Goal: Communication & Community: Answer question/provide support

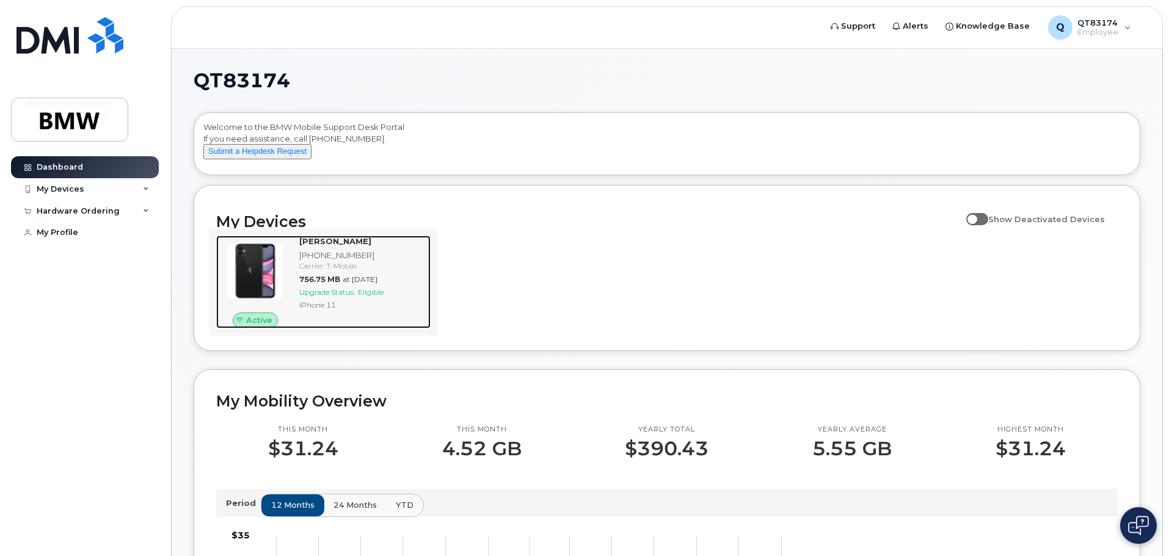
click at [335, 261] on div "[PHONE_NUMBER]" at bounding box center [362, 256] width 126 height 12
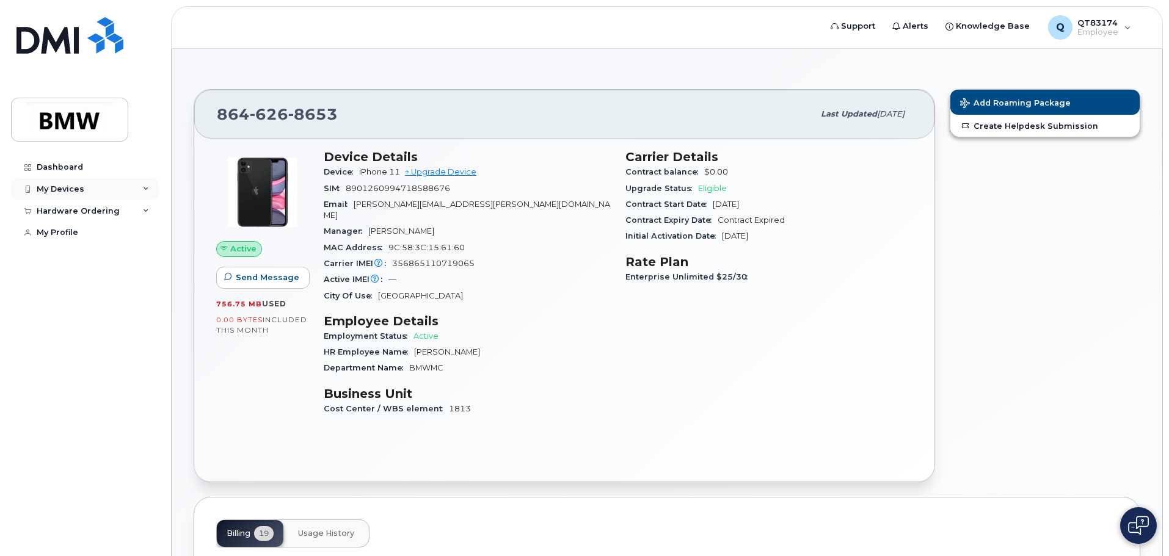
click at [132, 195] on div "My Devices" at bounding box center [85, 189] width 148 height 22
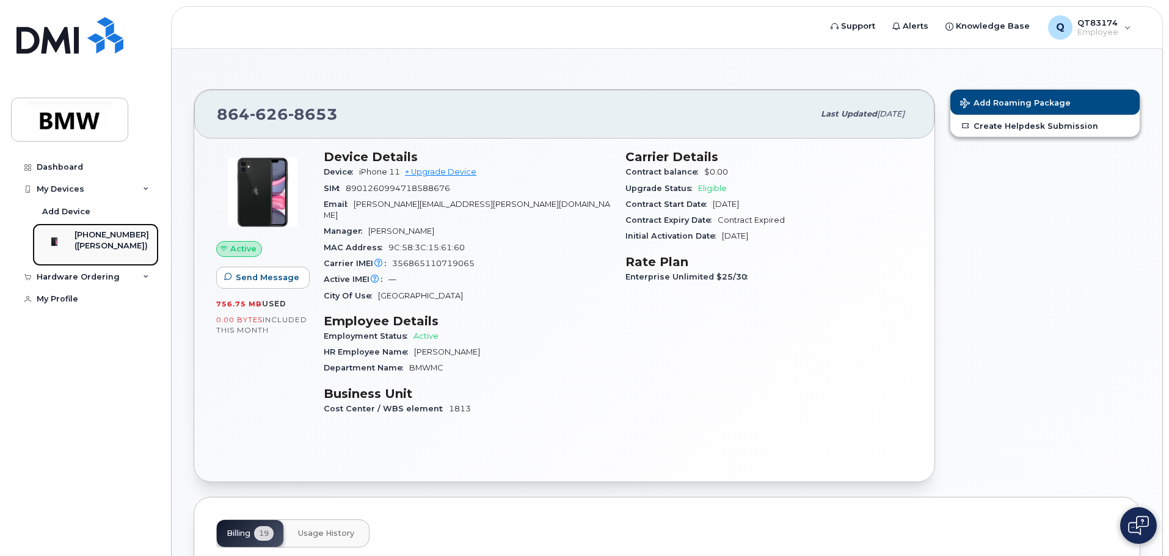
click at [118, 235] on div "[PHONE_NUMBER]" at bounding box center [112, 235] width 75 height 11
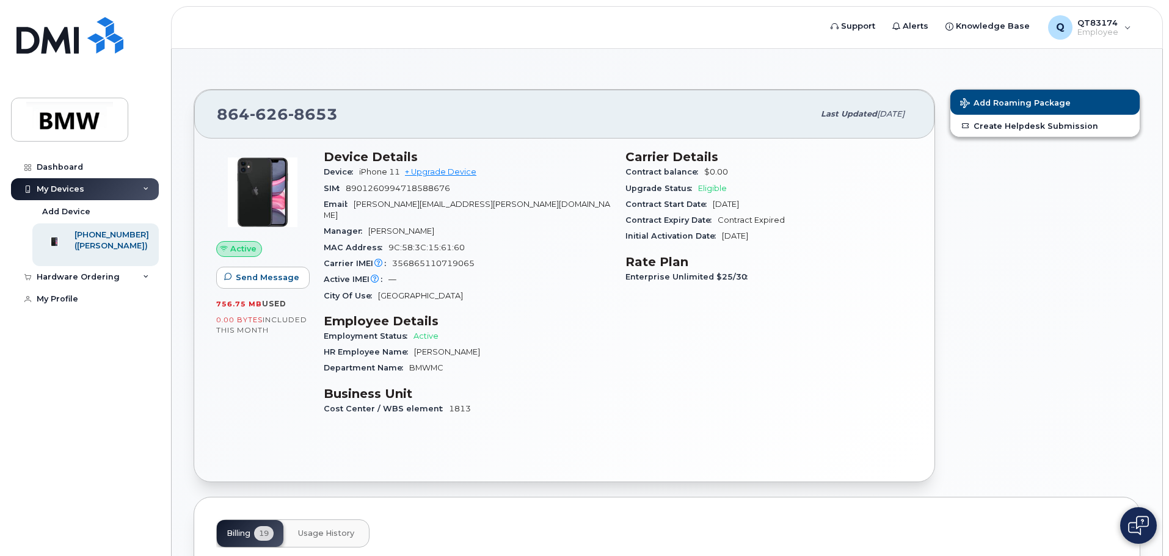
scroll to position [367, 0]
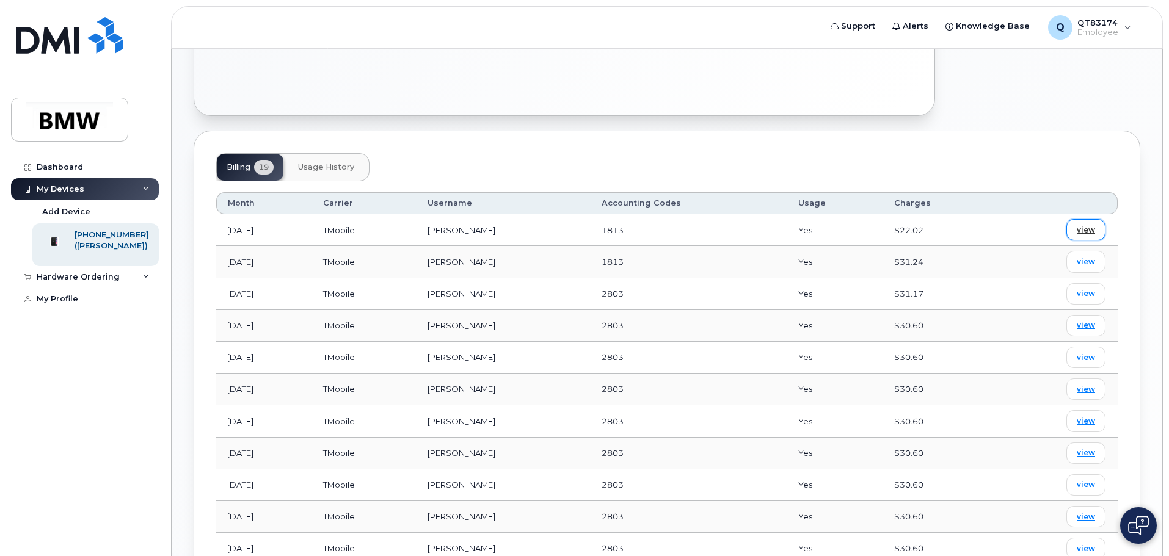
click at [1086, 225] on span "view" at bounding box center [1086, 230] width 18 height 11
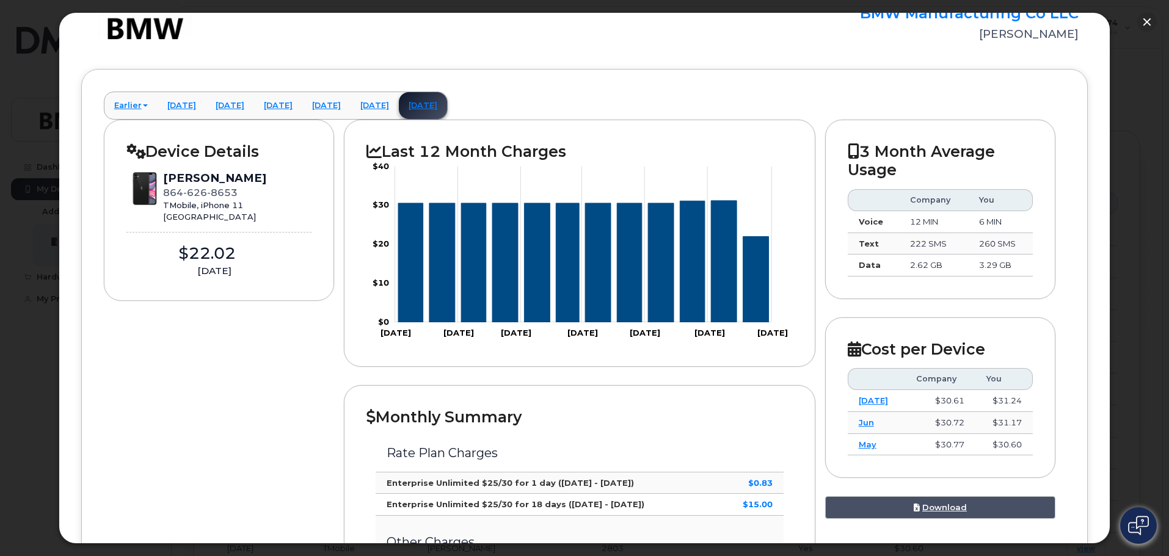
scroll to position [0, 0]
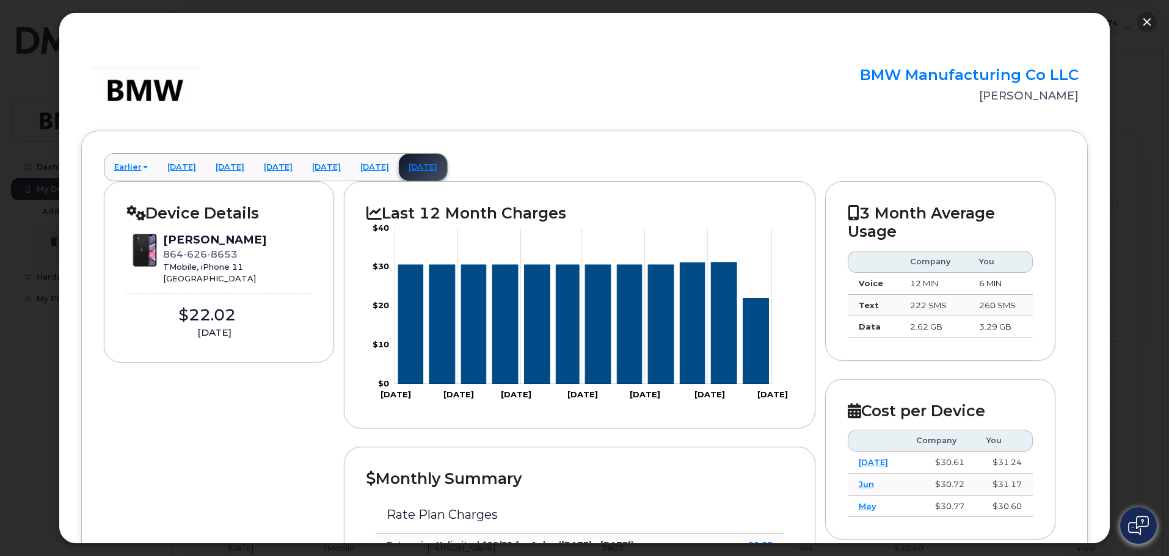
click at [1142, 21] on button "button" at bounding box center [1147, 22] width 20 height 20
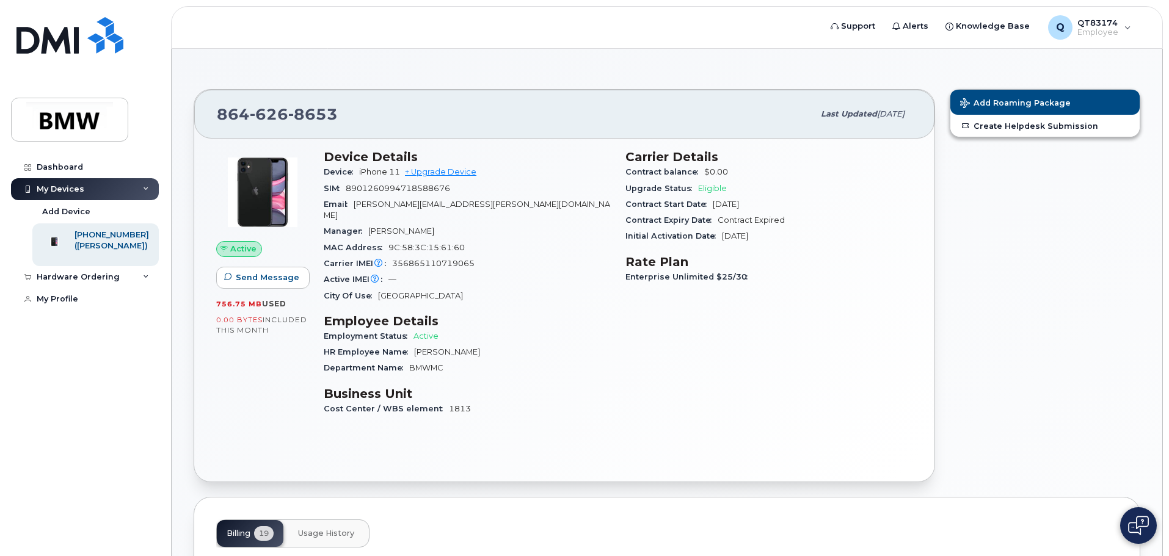
click at [348, 227] on span "Manager" at bounding box center [346, 231] width 45 height 9
drag, startPoint x: 385, startPoint y: 217, endPoint x: 437, endPoint y: 216, distance: 51.9
click at [437, 224] on div "Manager [PERSON_NAME]" at bounding box center [467, 232] width 287 height 16
click at [494, 224] on div "Manager [PERSON_NAME]" at bounding box center [467, 232] width 287 height 16
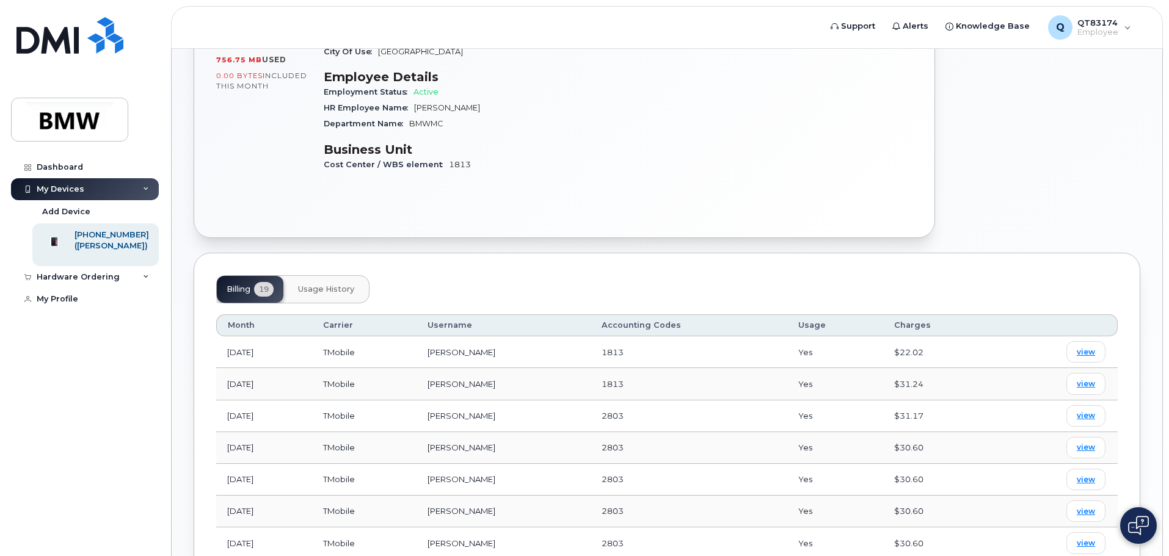
scroll to position [183, 0]
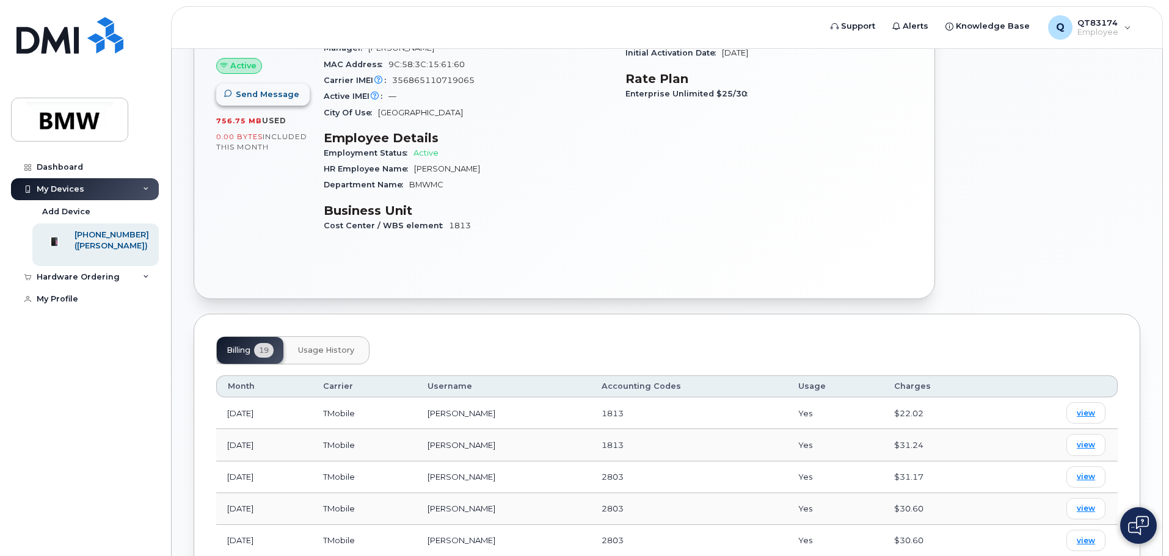
click at [282, 97] on span "Send Message" at bounding box center [268, 95] width 64 height 12
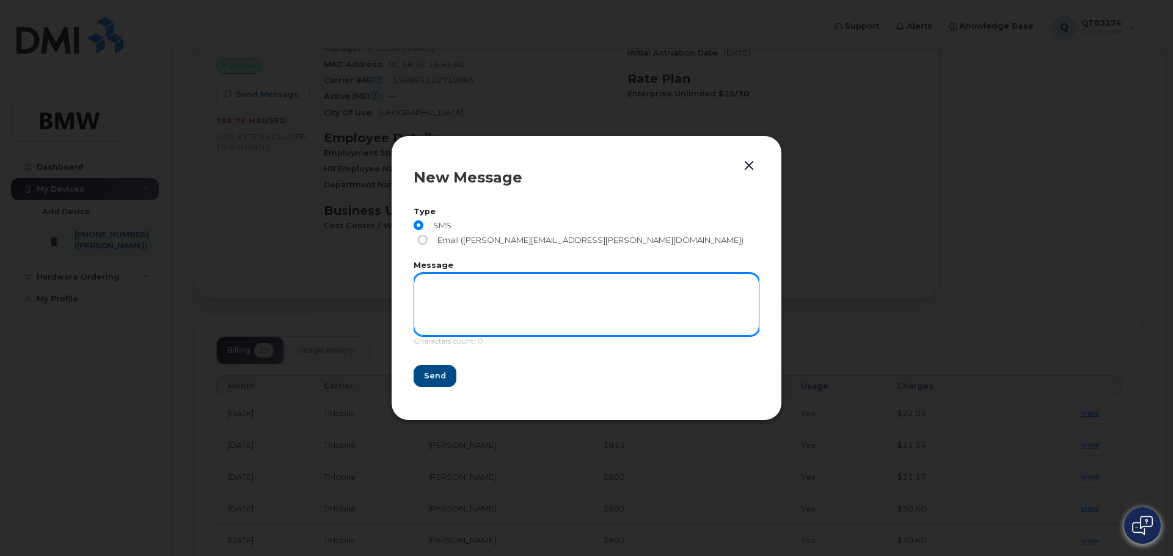
click at [514, 274] on textarea at bounding box center [587, 305] width 346 height 62
type textarea "hey"
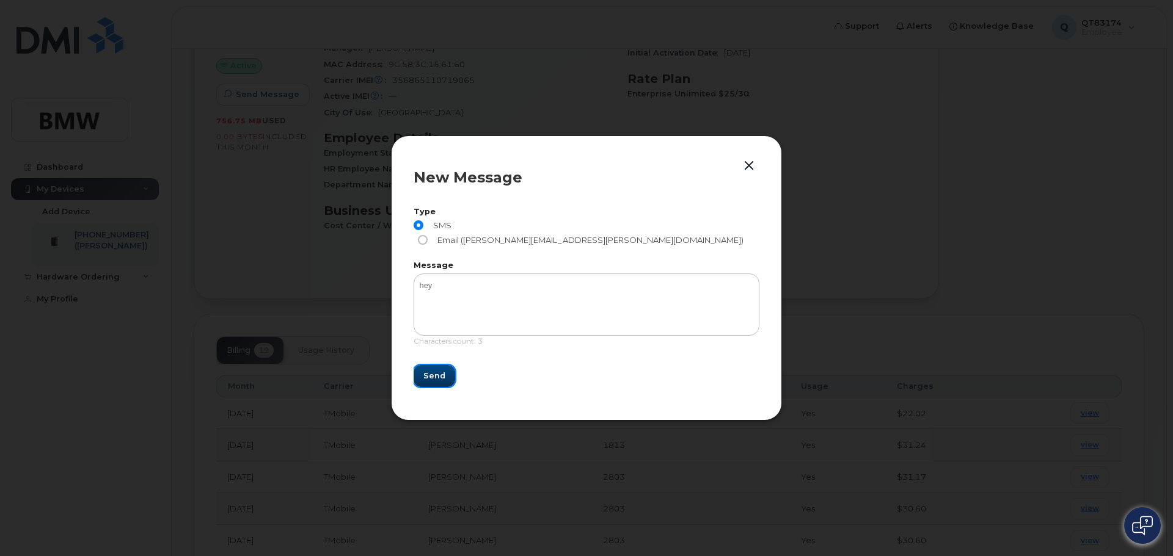
click at [445, 370] on button "Send" at bounding box center [435, 376] width 42 height 22
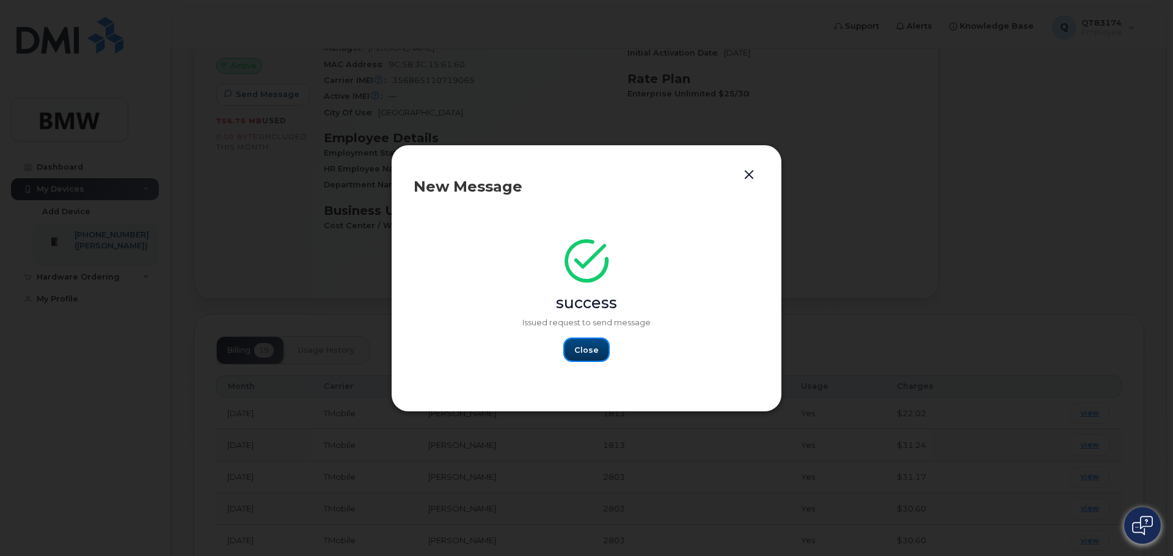
click at [589, 351] on span "Close" at bounding box center [586, 351] width 24 height 12
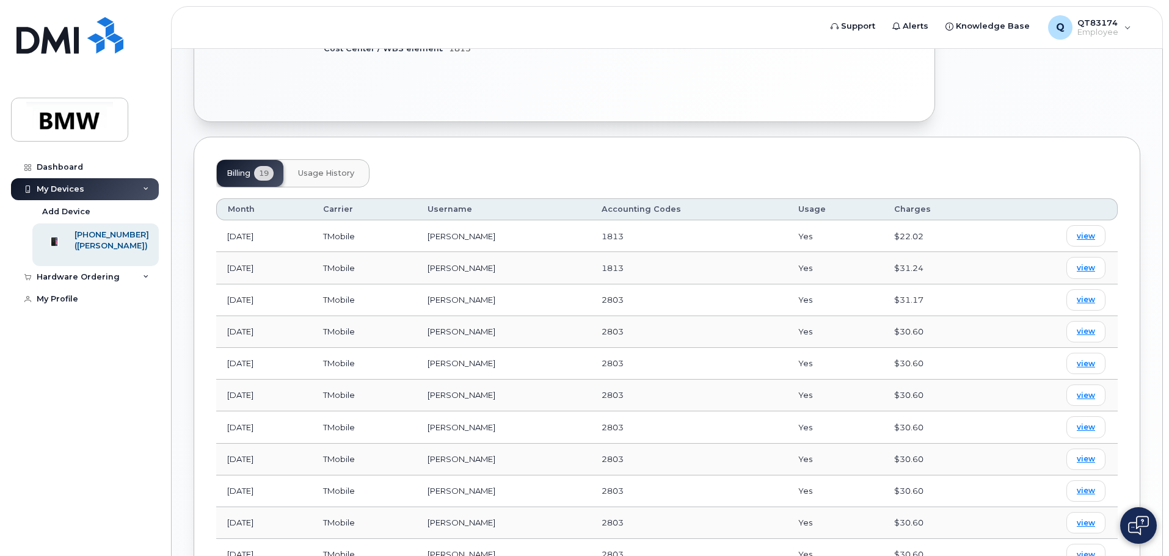
scroll to position [367, 0]
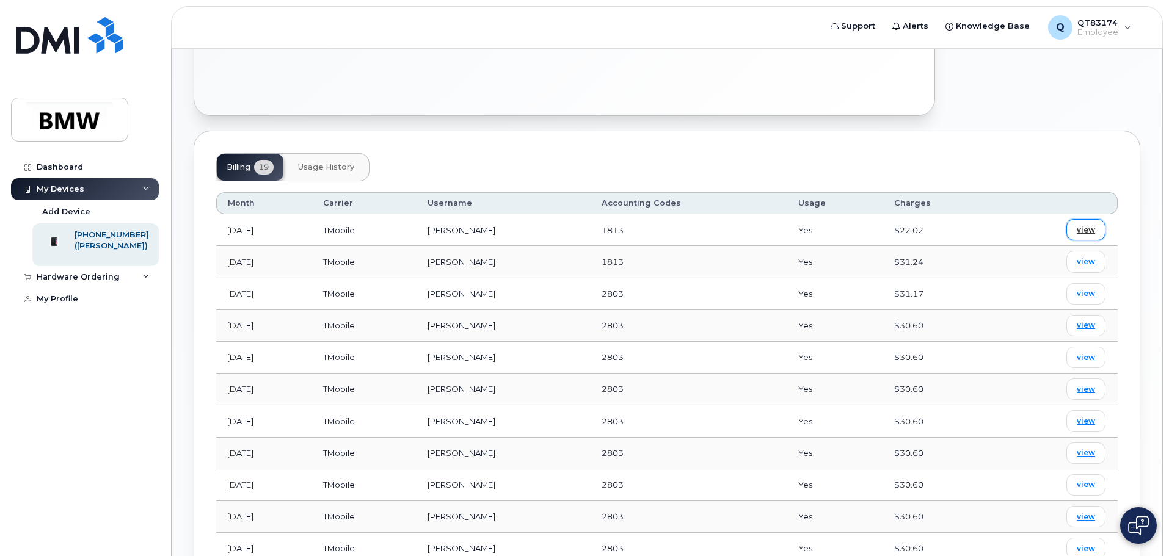
click at [1074, 224] on link "view" at bounding box center [1086, 229] width 39 height 21
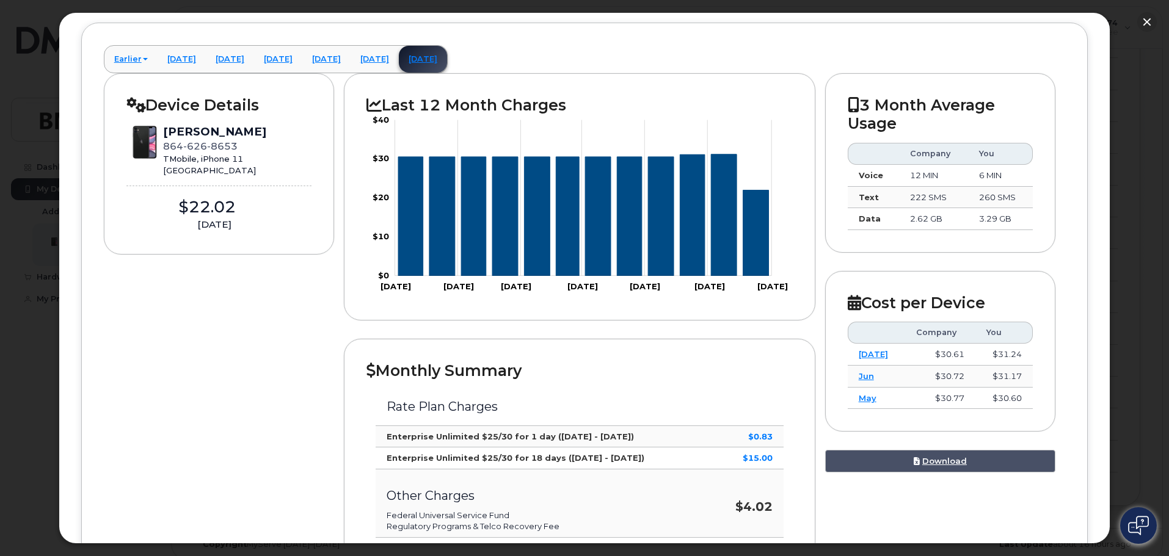
scroll to position [0, 0]
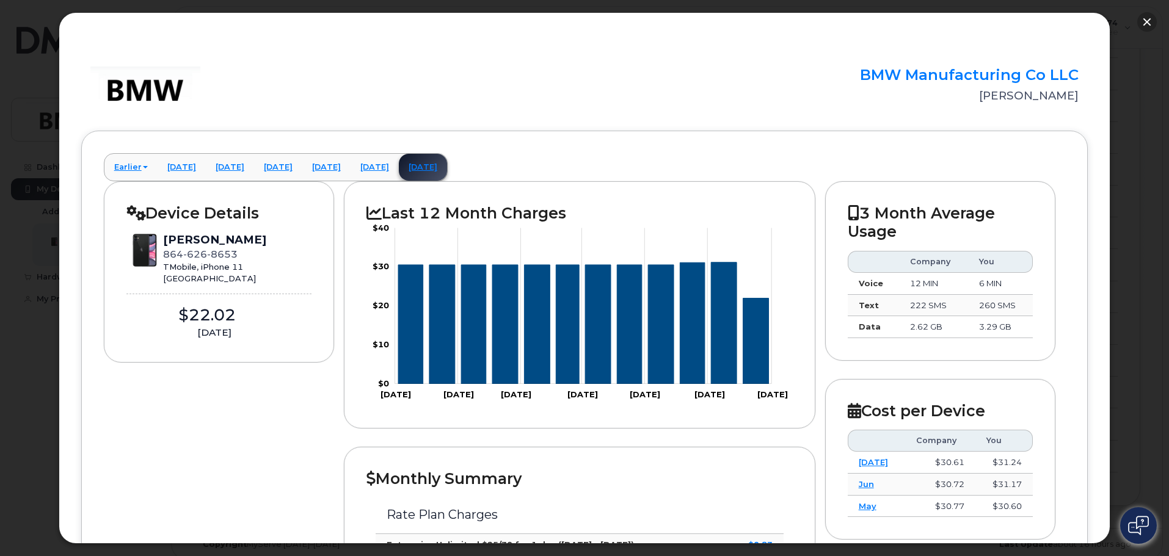
click at [1151, 24] on button "button" at bounding box center [1147, 22] width 20 height 20
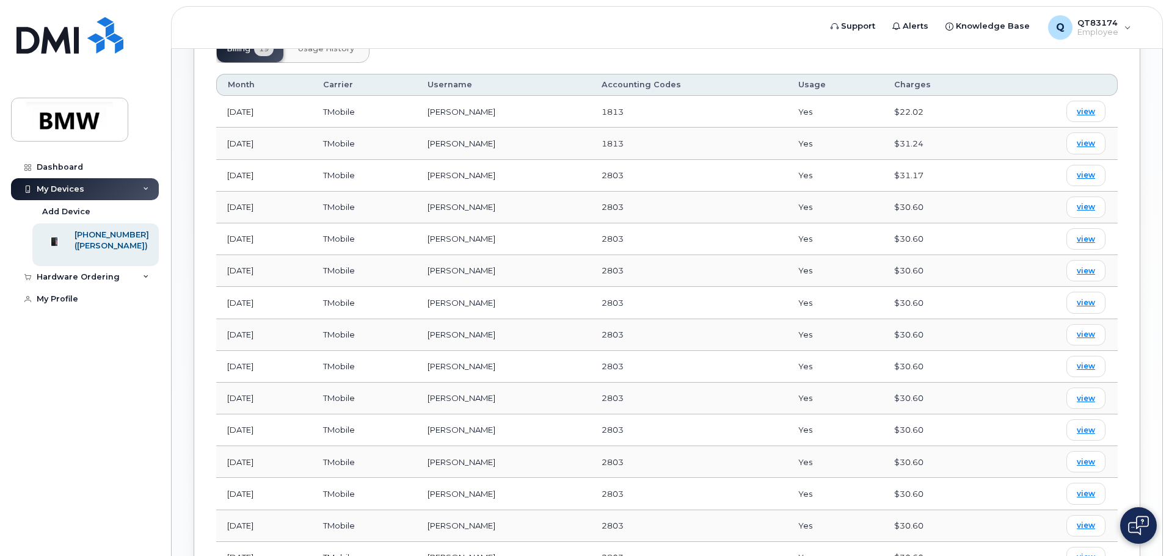
scroll to position [409, 0]
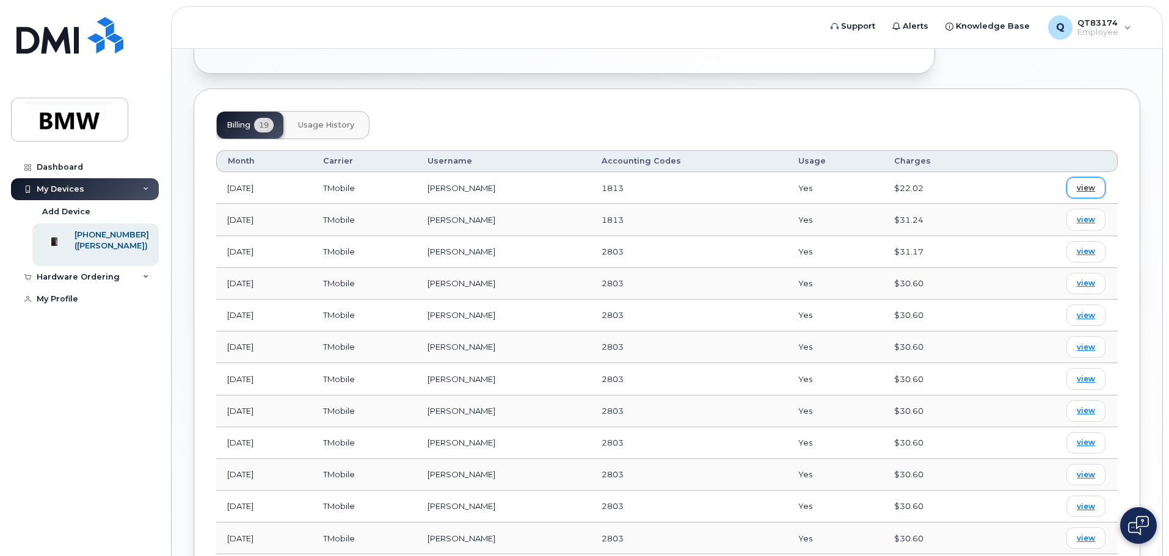
click at [1089, 183] on span "view" at bounding box center [1086, 188] width 18 height 11
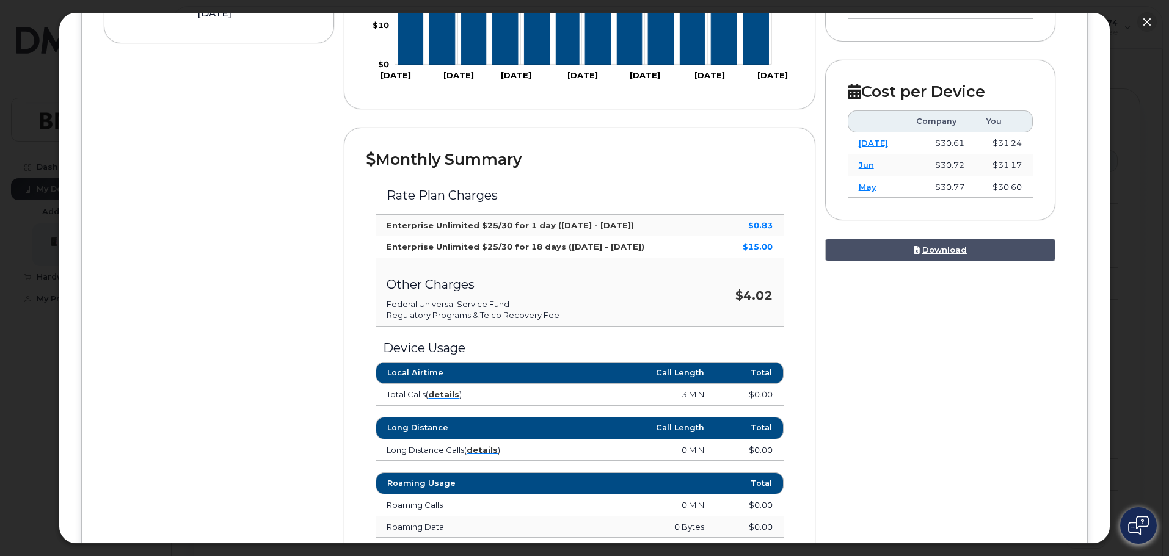
scroll to position [489, 0]
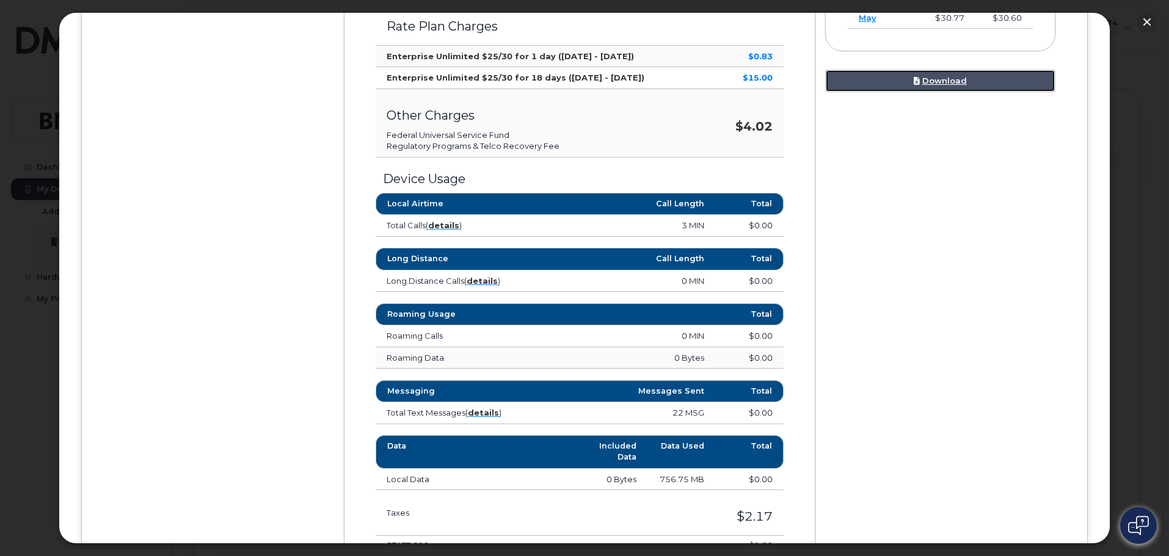
click at [971, 83] on link "Download" at bounding box center [940, 81] width 231 height 23
click at [447, 230] on strong "details" at bounding box center [443, 226] width 31 height 10
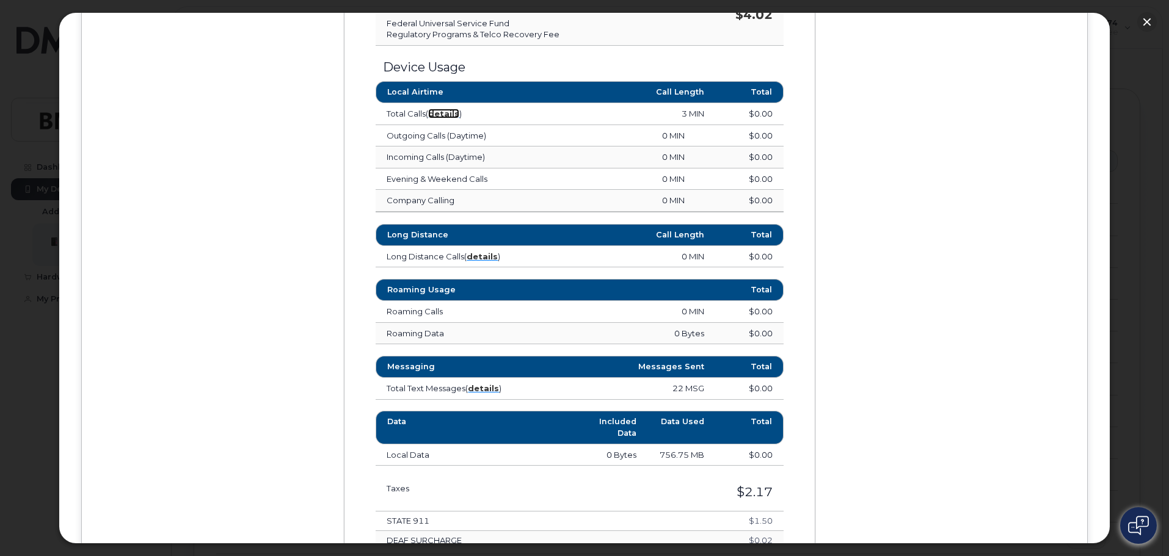
scroll to position [611, 0]
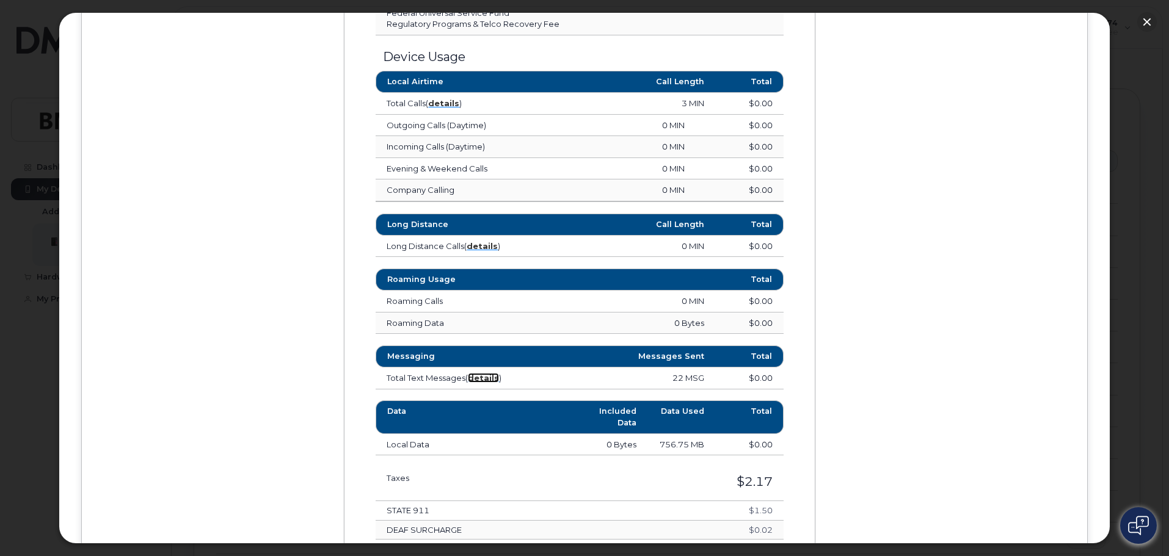
click at [496, 379] on strong "details" at bounding box center [483, 378] width 31 height 10
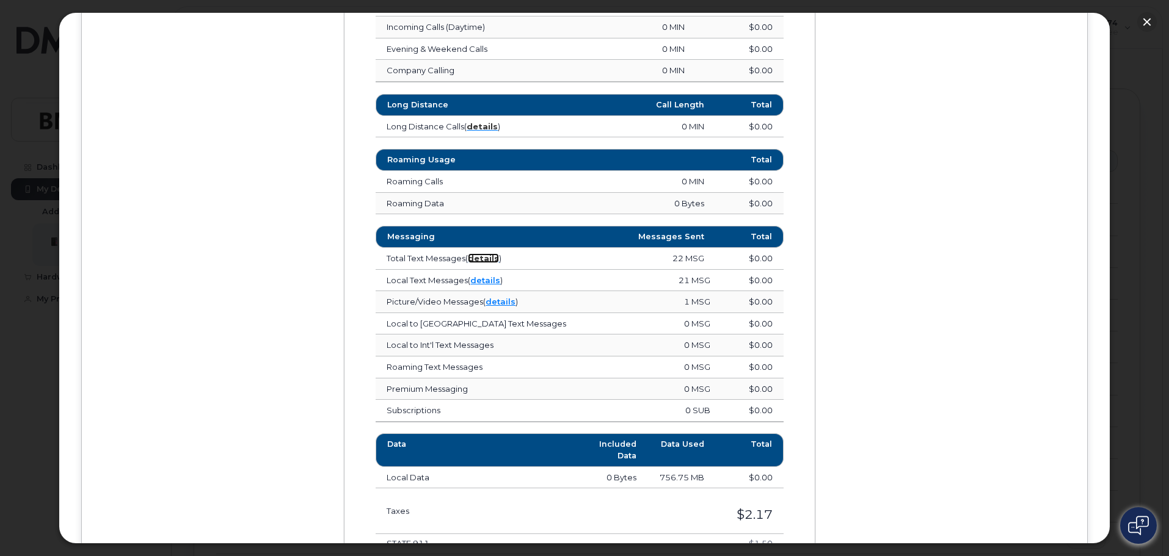
scroll to position [733, 0]
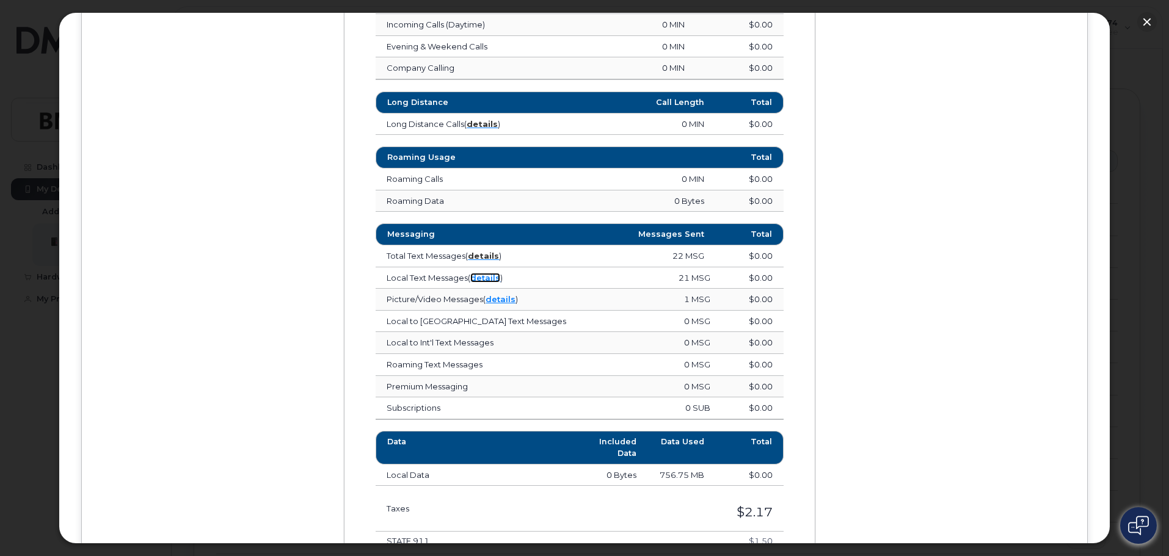
click at [494, 278] on link "details" at bounding box center [485, 278] width 30 height 10
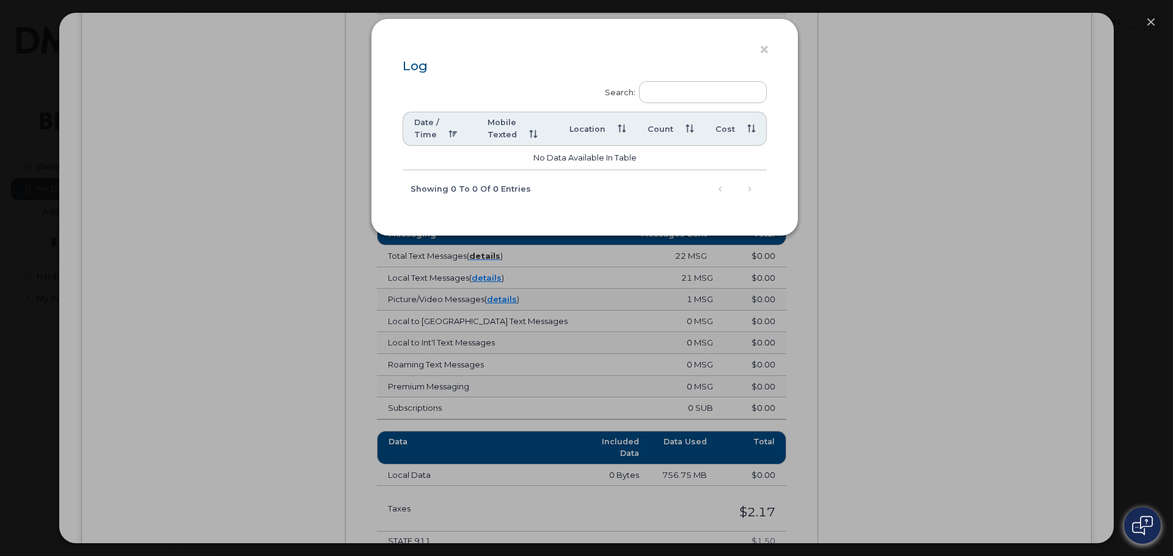
click at [450, 137] on th "Date / Time" at bounding box center [440, 129] width 74 height 34
click at [453, 134] on th "Date / Time" at bounding box center [440, 129] width 74 height 34
click at [538, 136] on th "Mobile Texted" at bounding box center [517, 129] width 82 height 34
click at [530, 137] on th "Mobile Texted" at bounding box center [517, 129] width 82 height 34
click at [765, 56] on button "×" at bounding box center [767, 50] width 17 height 18
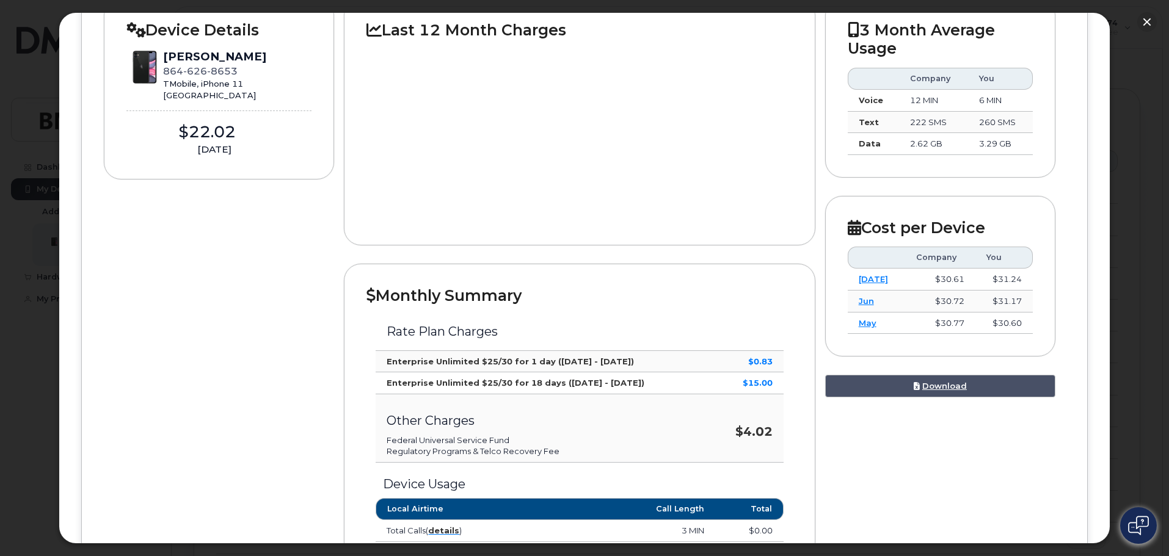
scroll to position [0, 0]
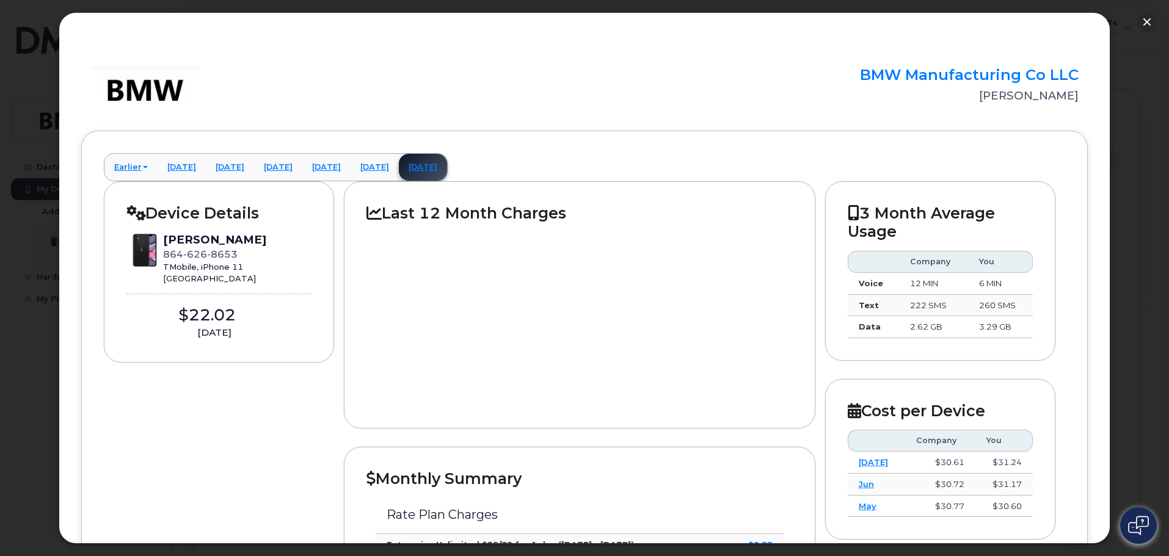
click at [377, 211] on icon at bounding box center [374, 212] width 15 height 15
click at [399, 163] on link "[DATE]" at bounding box center [375, 167] width 48 height 27
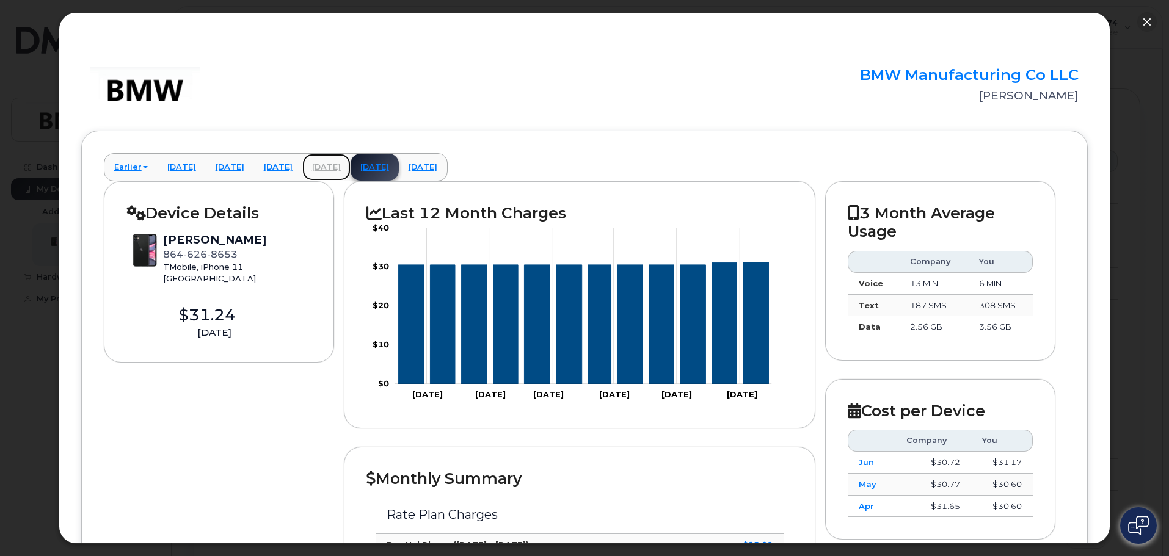
click at [351, 167] on link "[DATE]" at bounding box center [326, 167] width 48 height 27
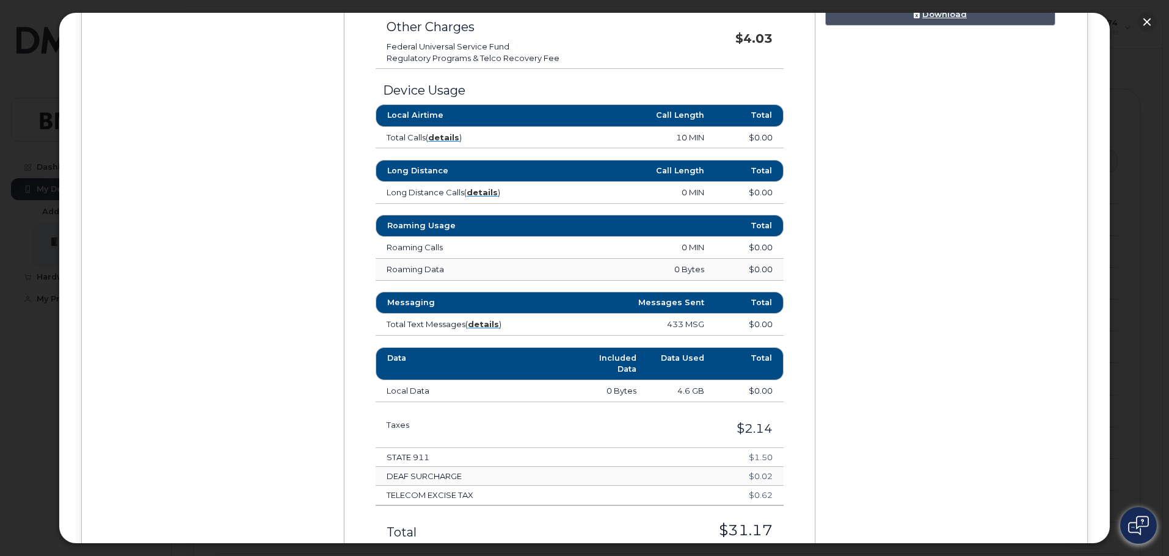
scroll to position [545, 0]
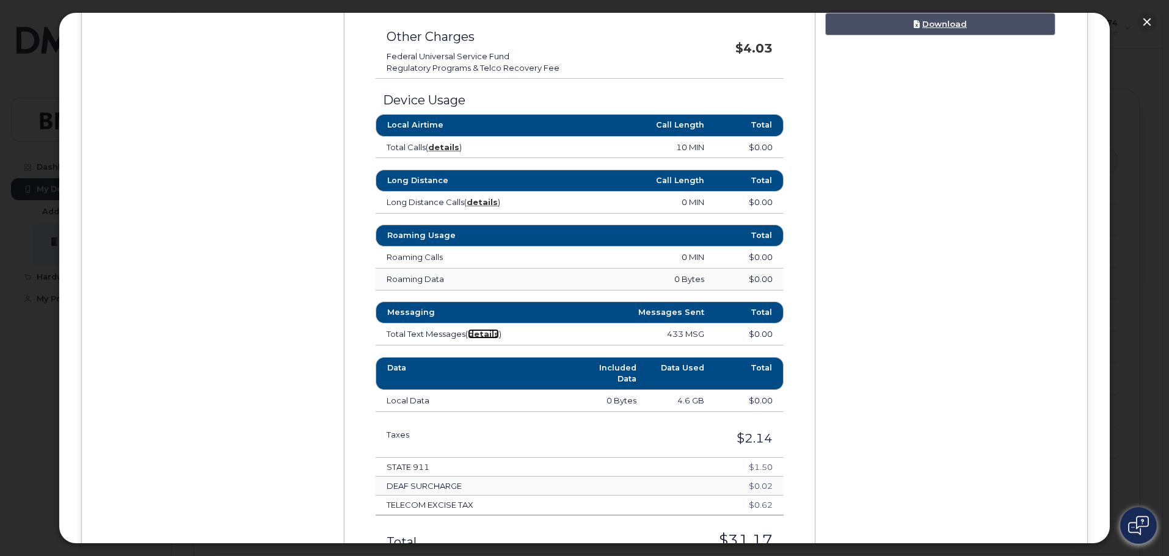
click at [487, 330] on strong "details" at bounding box center [483, 334] width 31 height 10
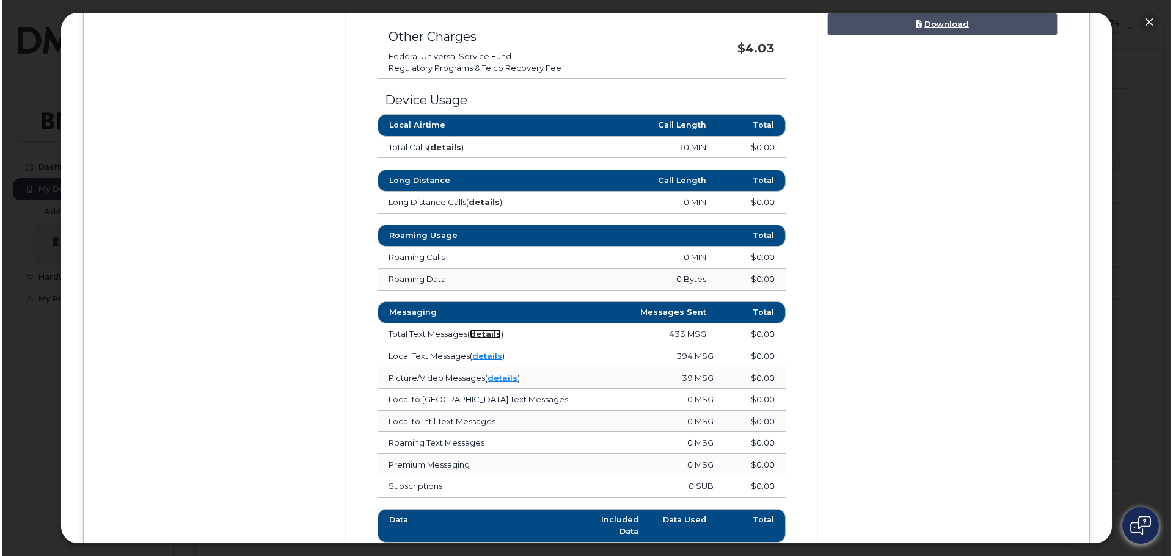
scroll to position [607, 0]
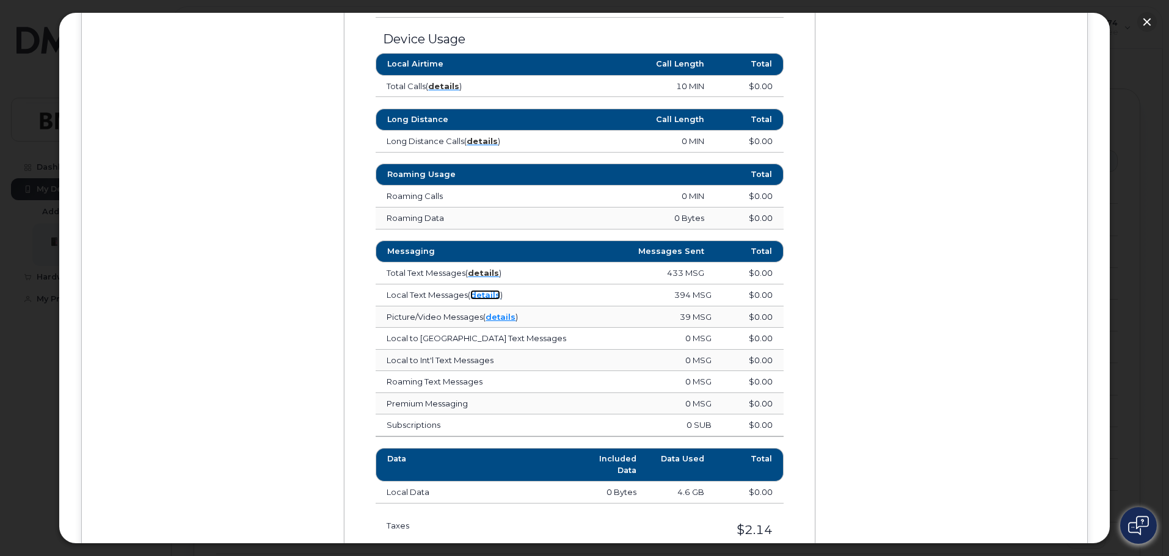
click at [491, 296] on link "details" at bounding box center [485, 295] width 30 height 10
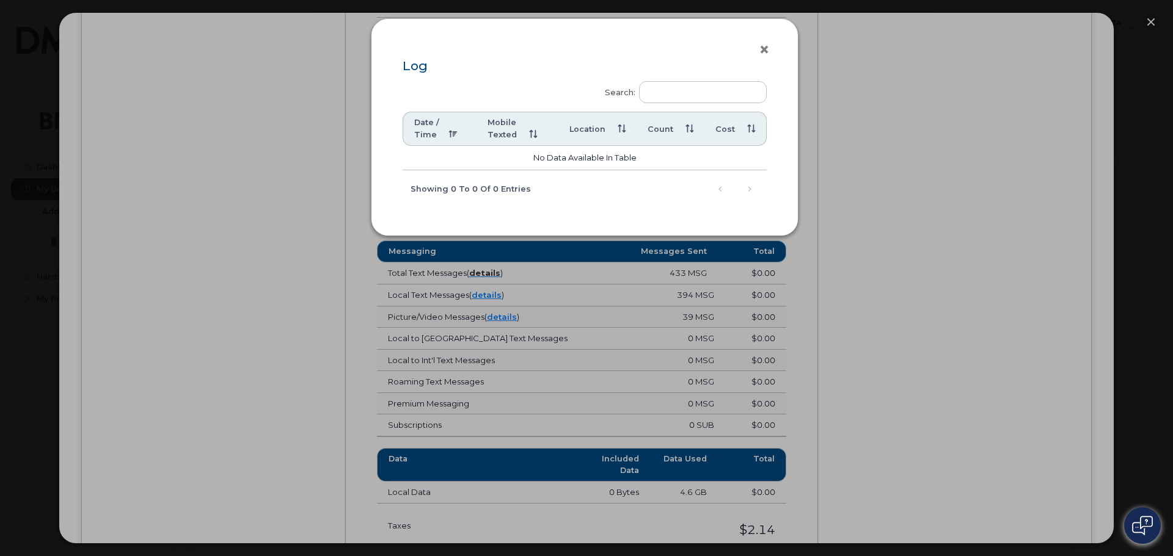
click at [761, 49] on button "×" at bounding box center [767, 50] width 17 height 18
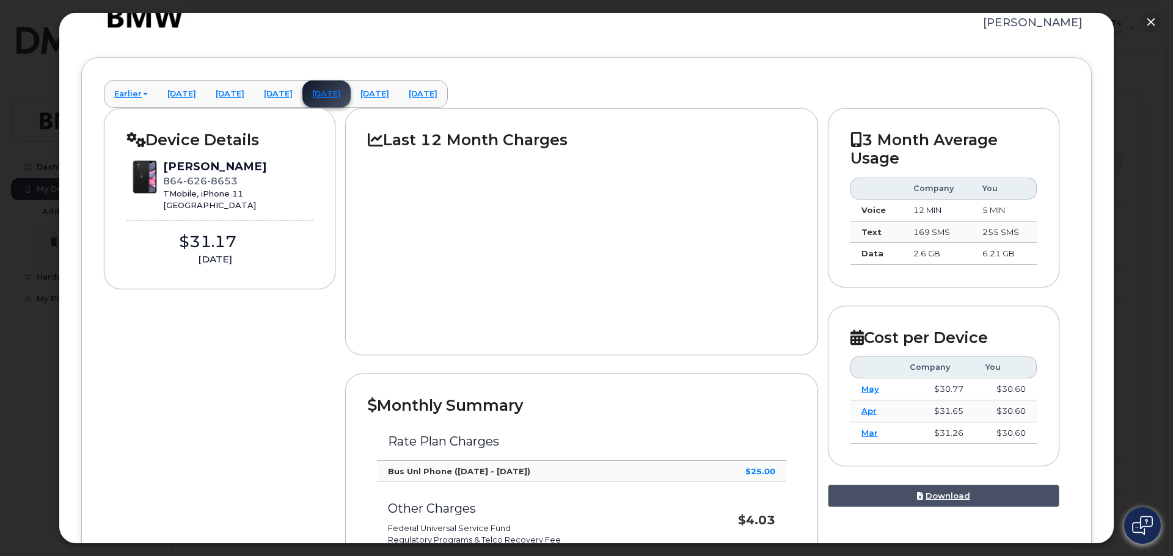
scroll to position [26, 0]
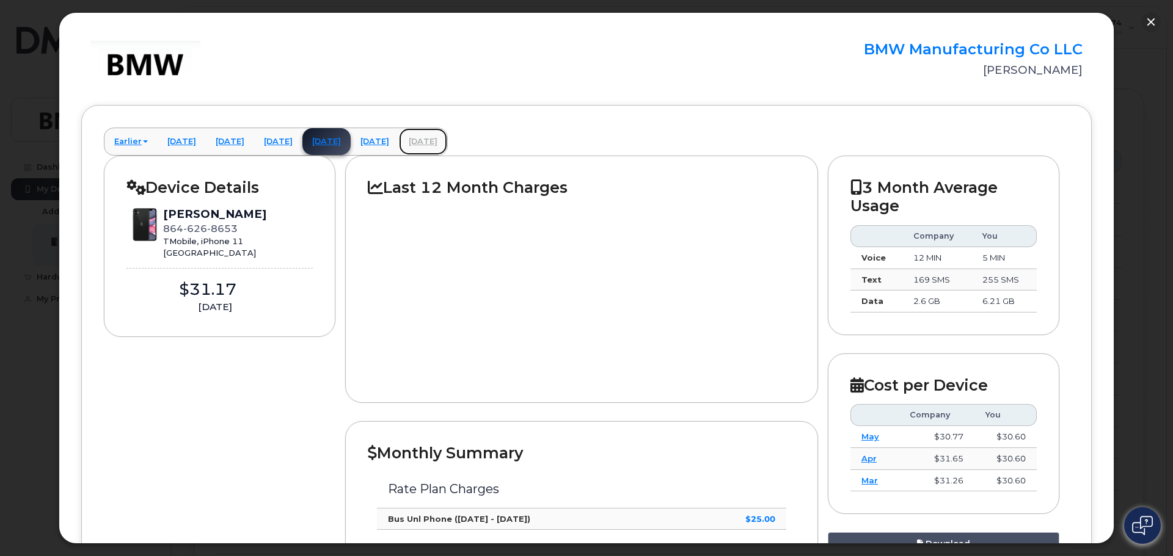
click at [447, 141] on link "[DATE]" at bounding box center [423, 141] width 48 height 27
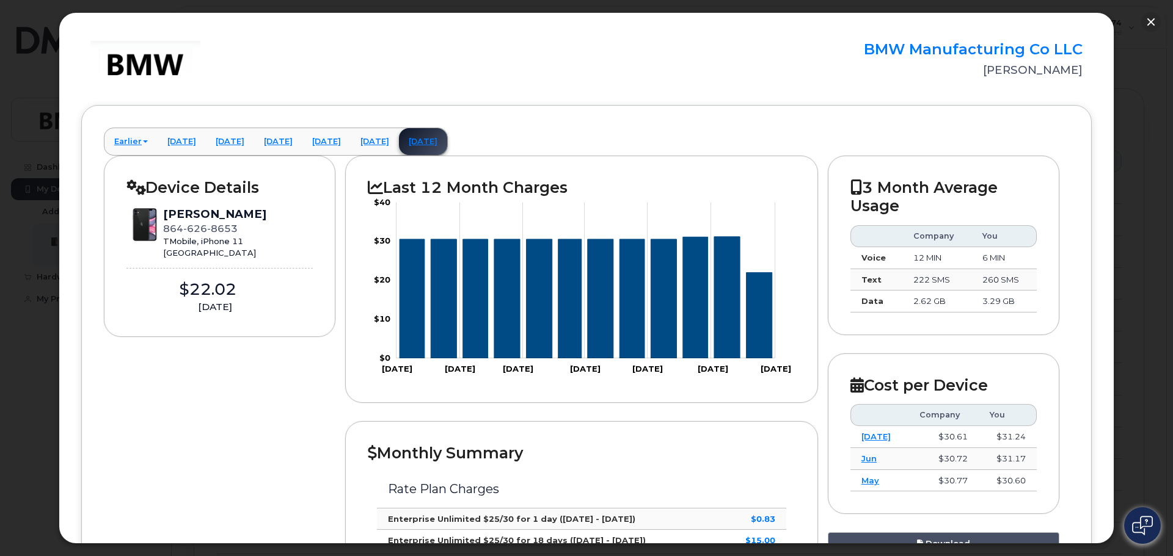
scroll to position [0, 0]
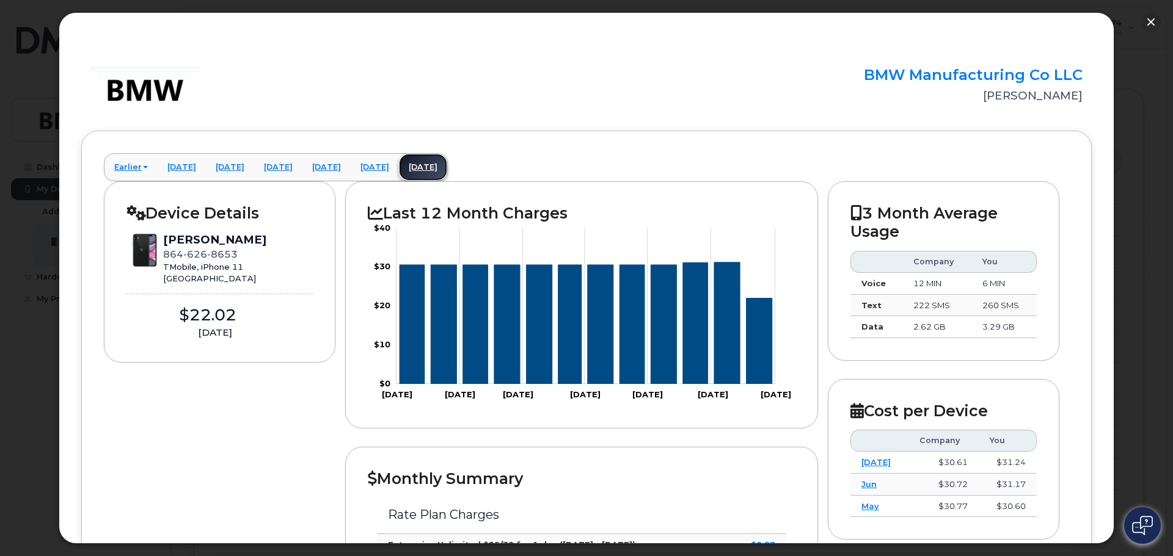
click at [447, 173] on link "[DATE]" at bounding box center [423, 167] width 48 height 27
